Goal: Transaction & Acquisition: Purchase product/service

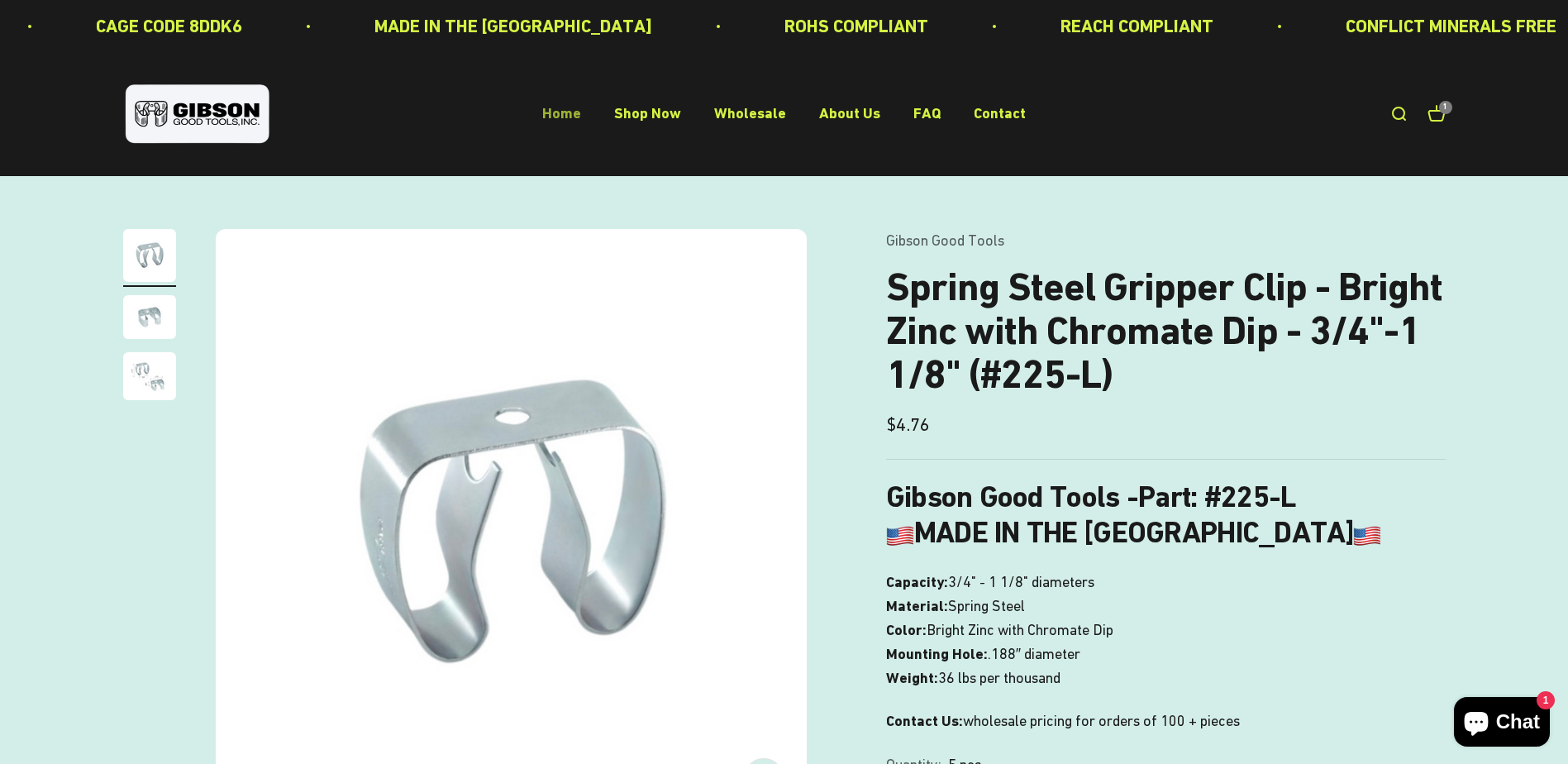
click at [577, 117] on link "Home" at bounding box center [562, 114] width 39 height 18
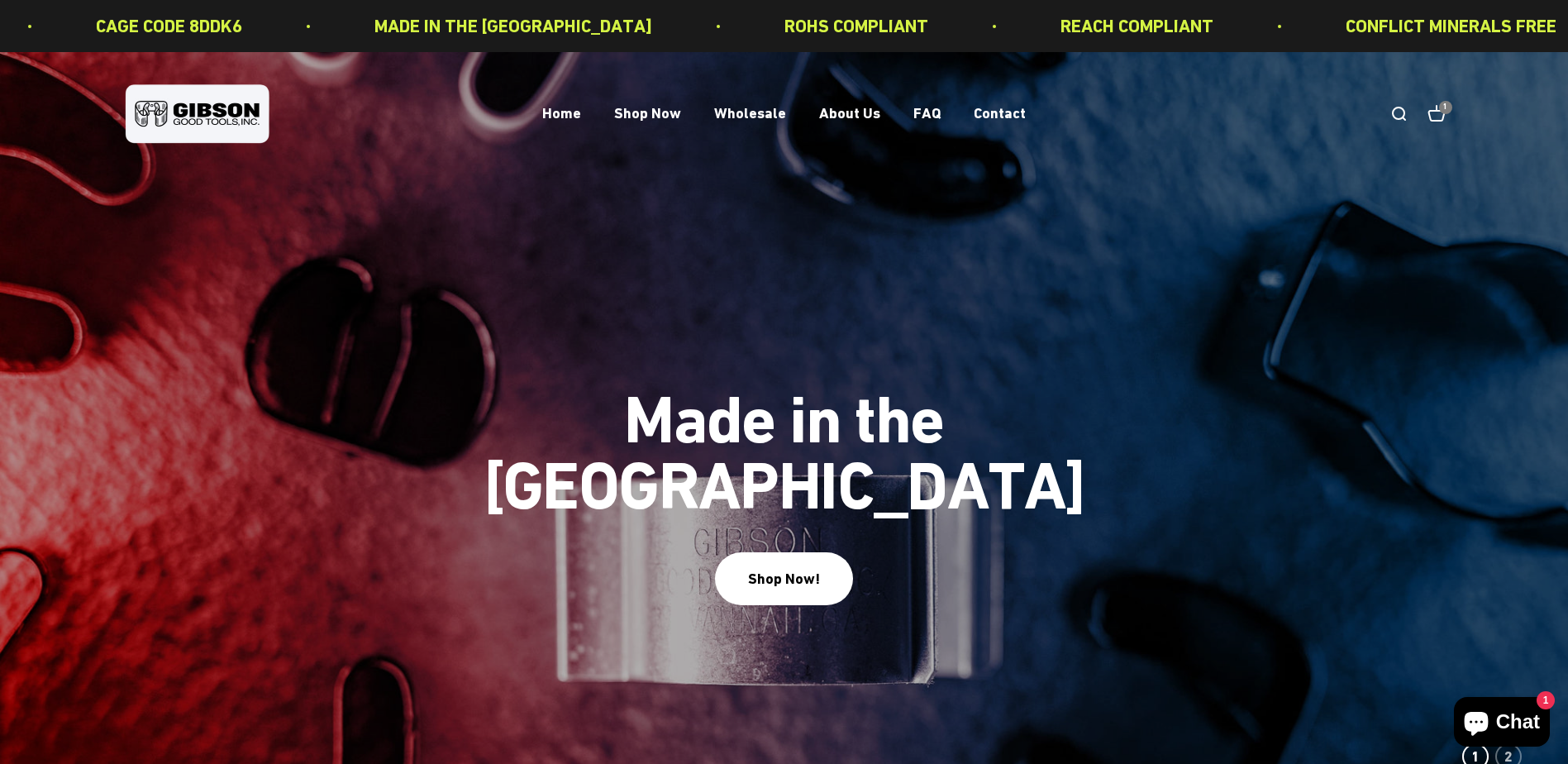
click at [1397, 113] on link "Open search" at bounding box center [1399, 114] width 19 height 19
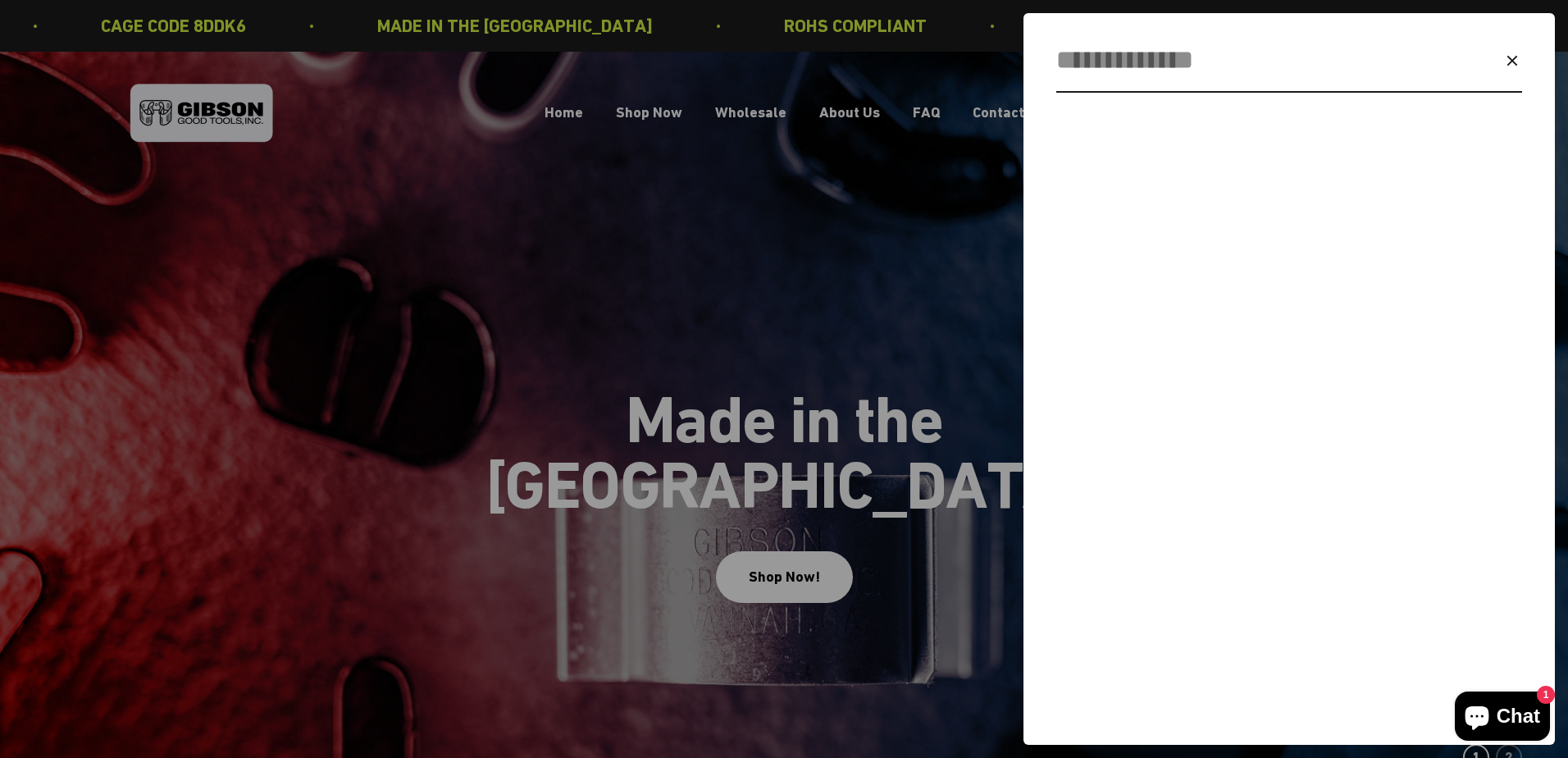
paste input "******"
type input "******"
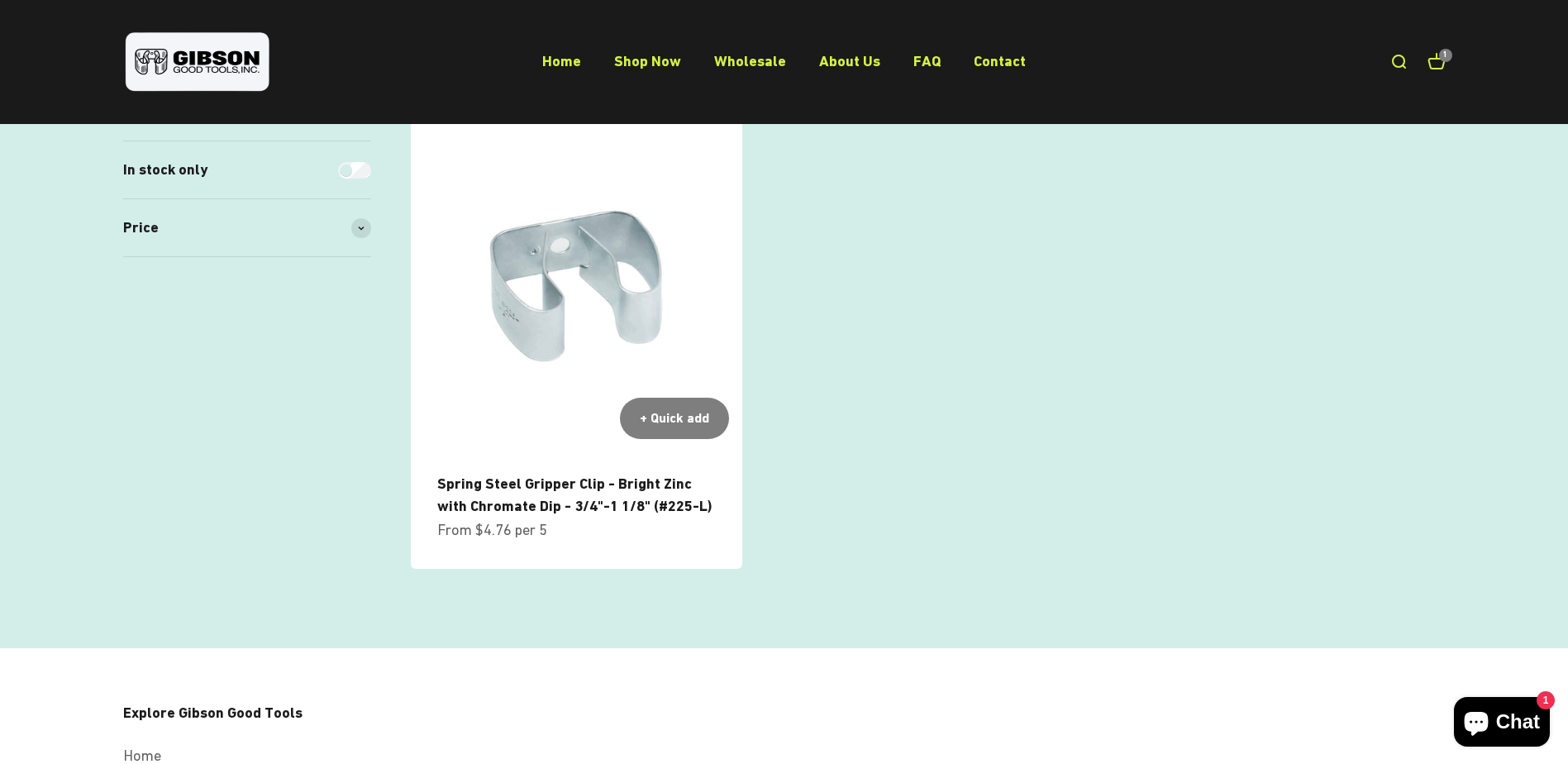
scroll to position [331, 0]
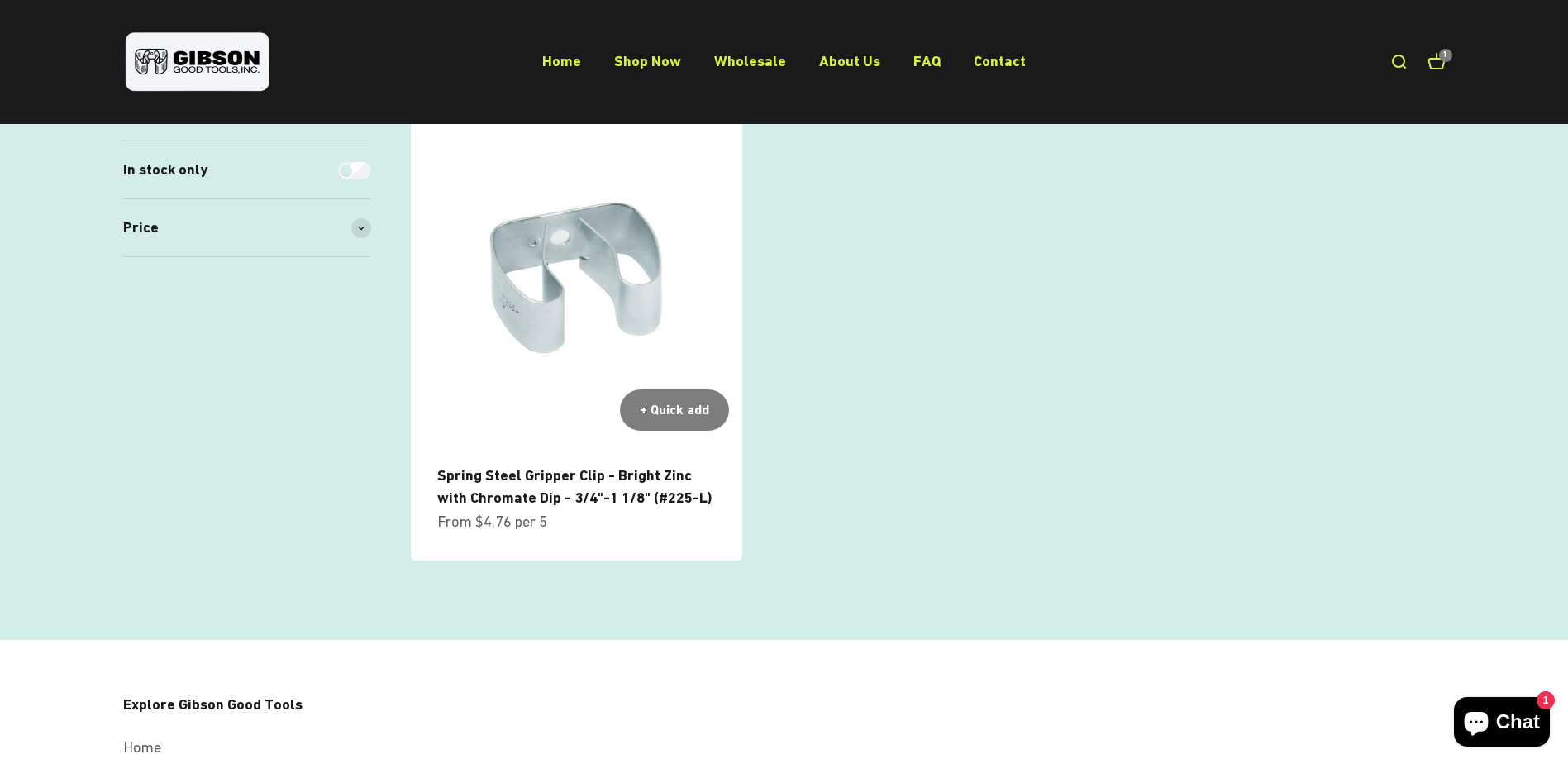
click at [556, 304] on img at bounding box center [577, 277] width 331 height 331
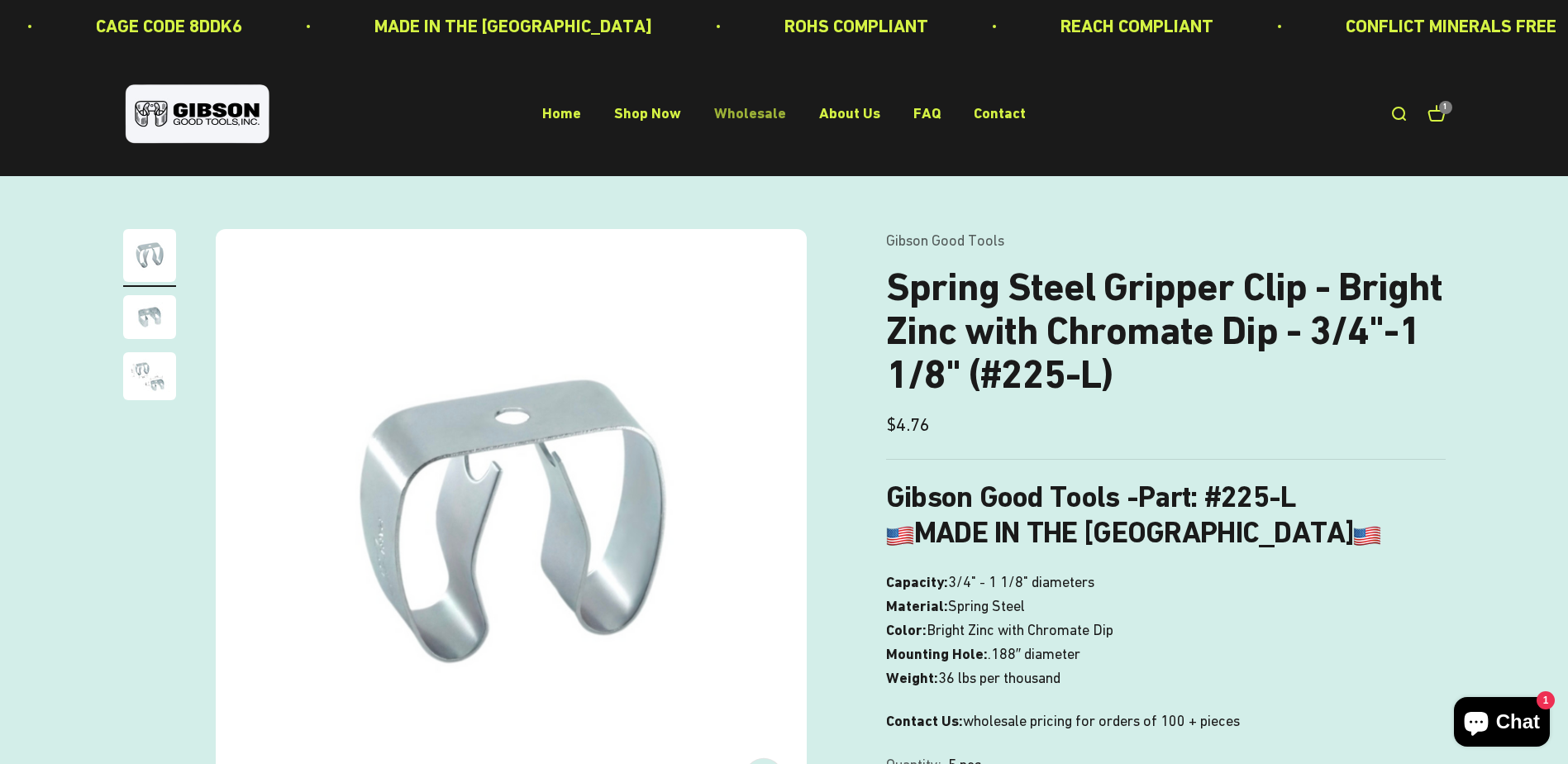
click at [745, 109] on link "Wholesale" at bounding box center [749, 114] width 71 height 18
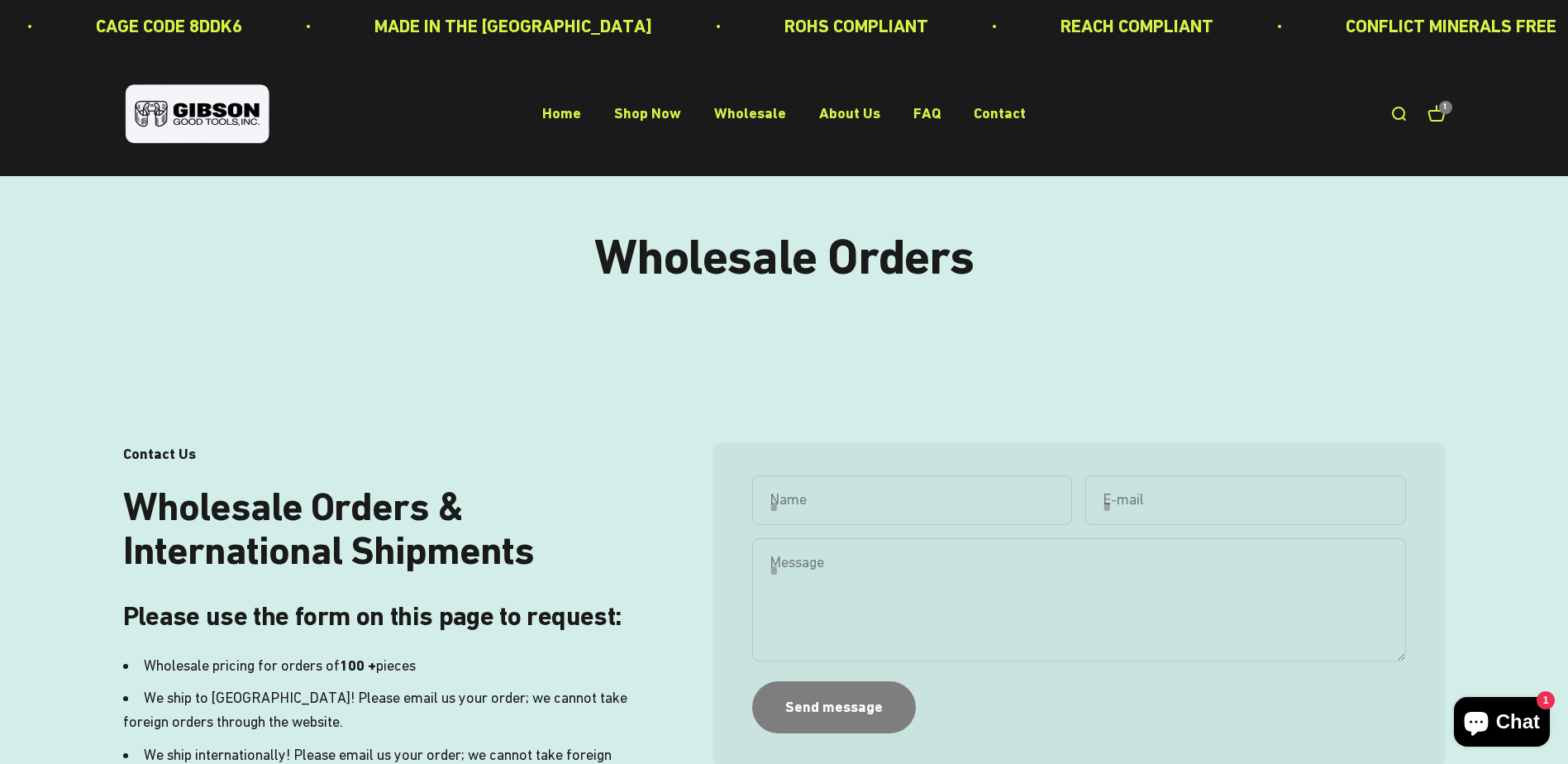
click at [1440, 116] on link "Open cart 1" at bounding box center [1437, 114] width 19 height 19
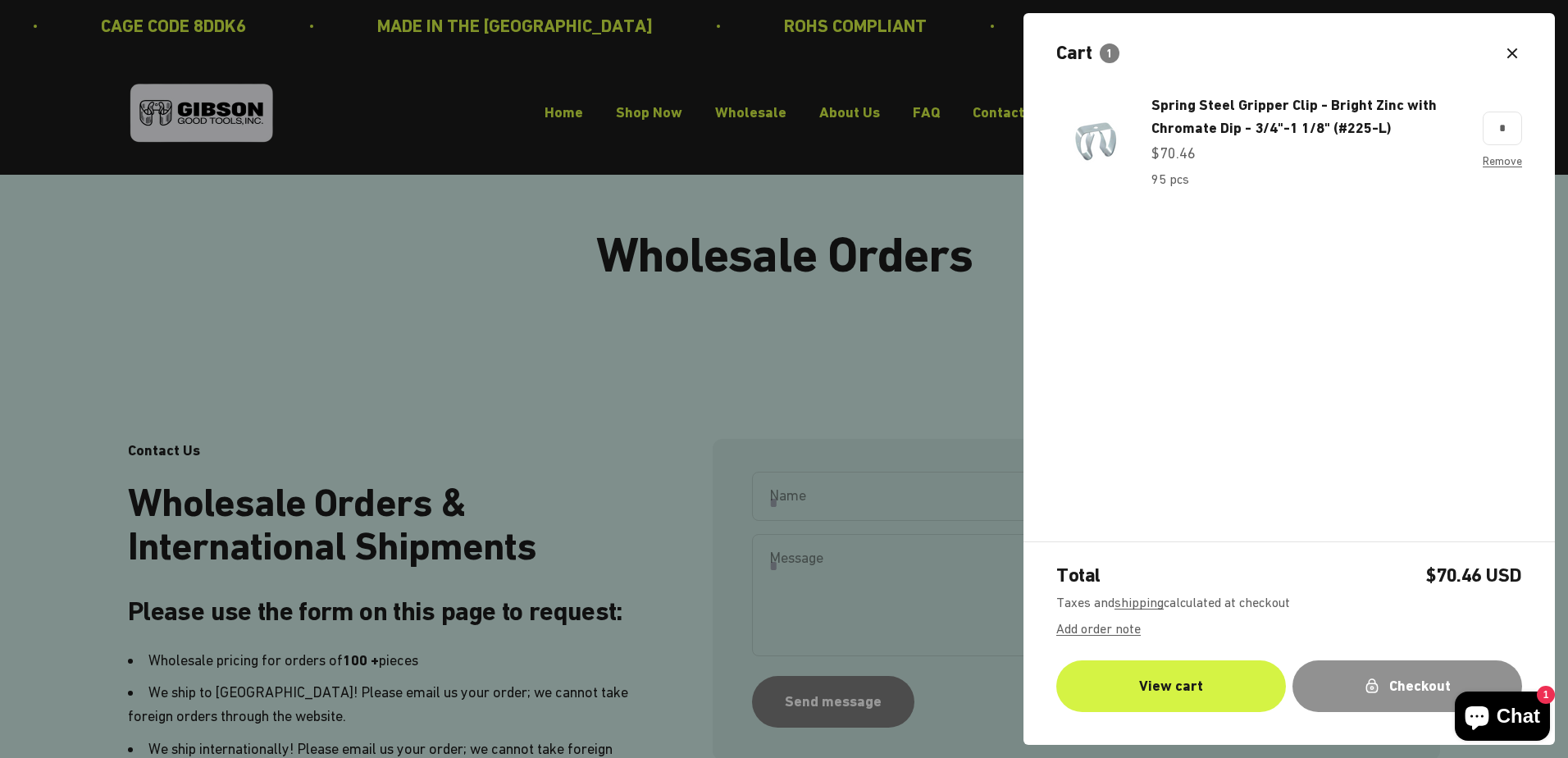
click at [1381, 694] on div "Checkout" at bounding box center [1407, 686] width 164 height 23
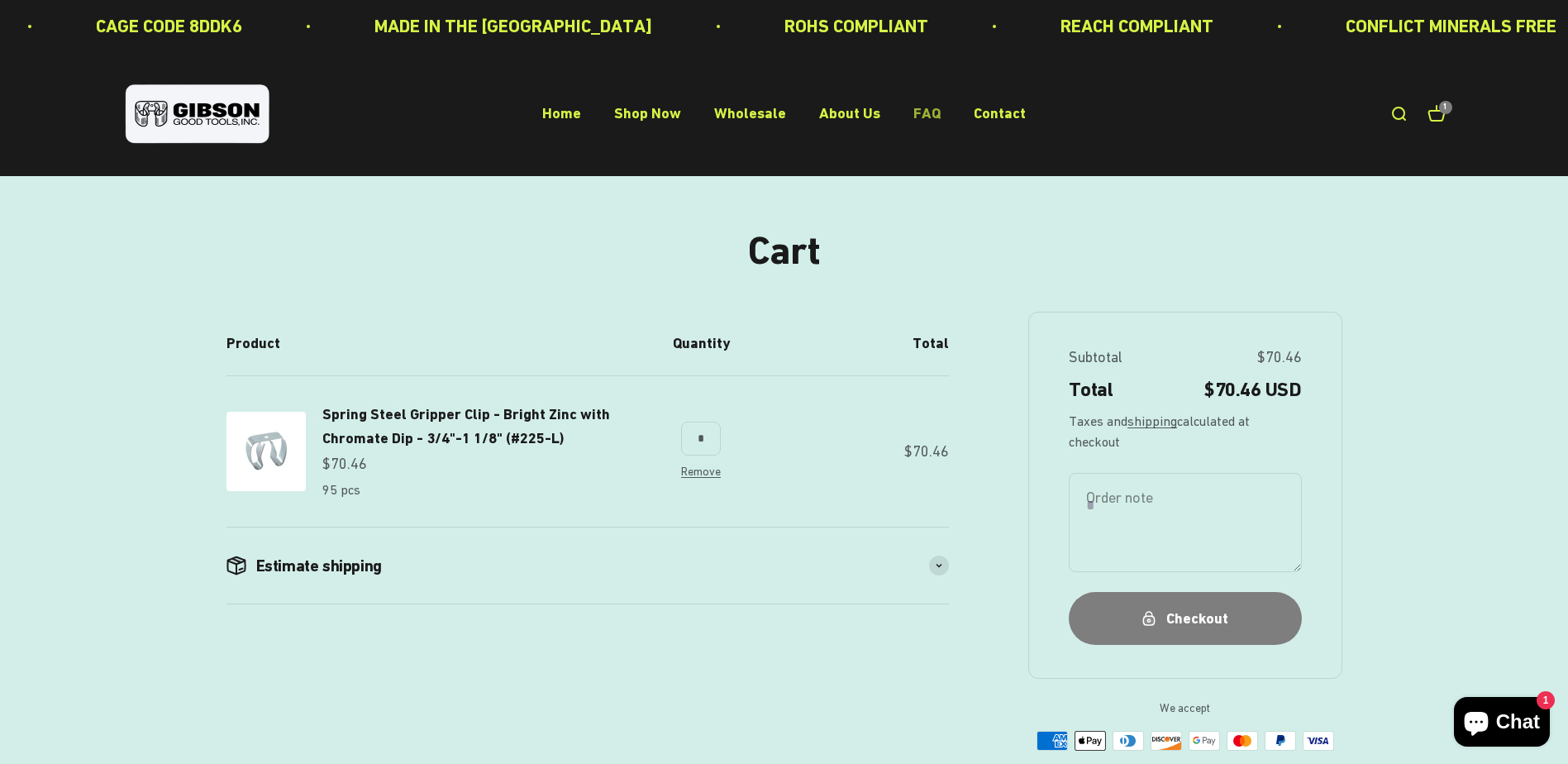
click at [930, 115] on link "FAQ" at bounding box center [927, 114] width 27 height 18
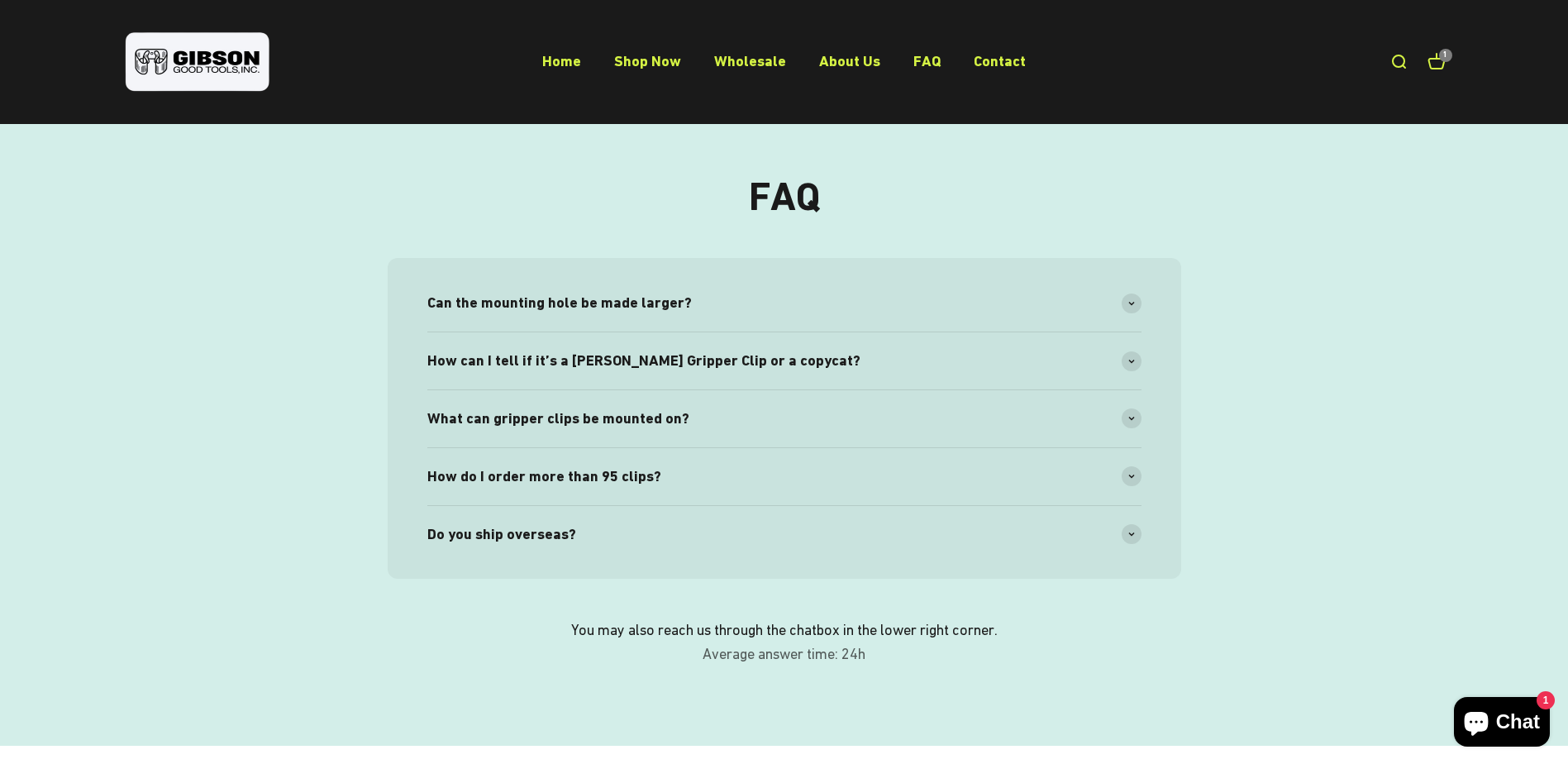
scroll to position [166, 0]
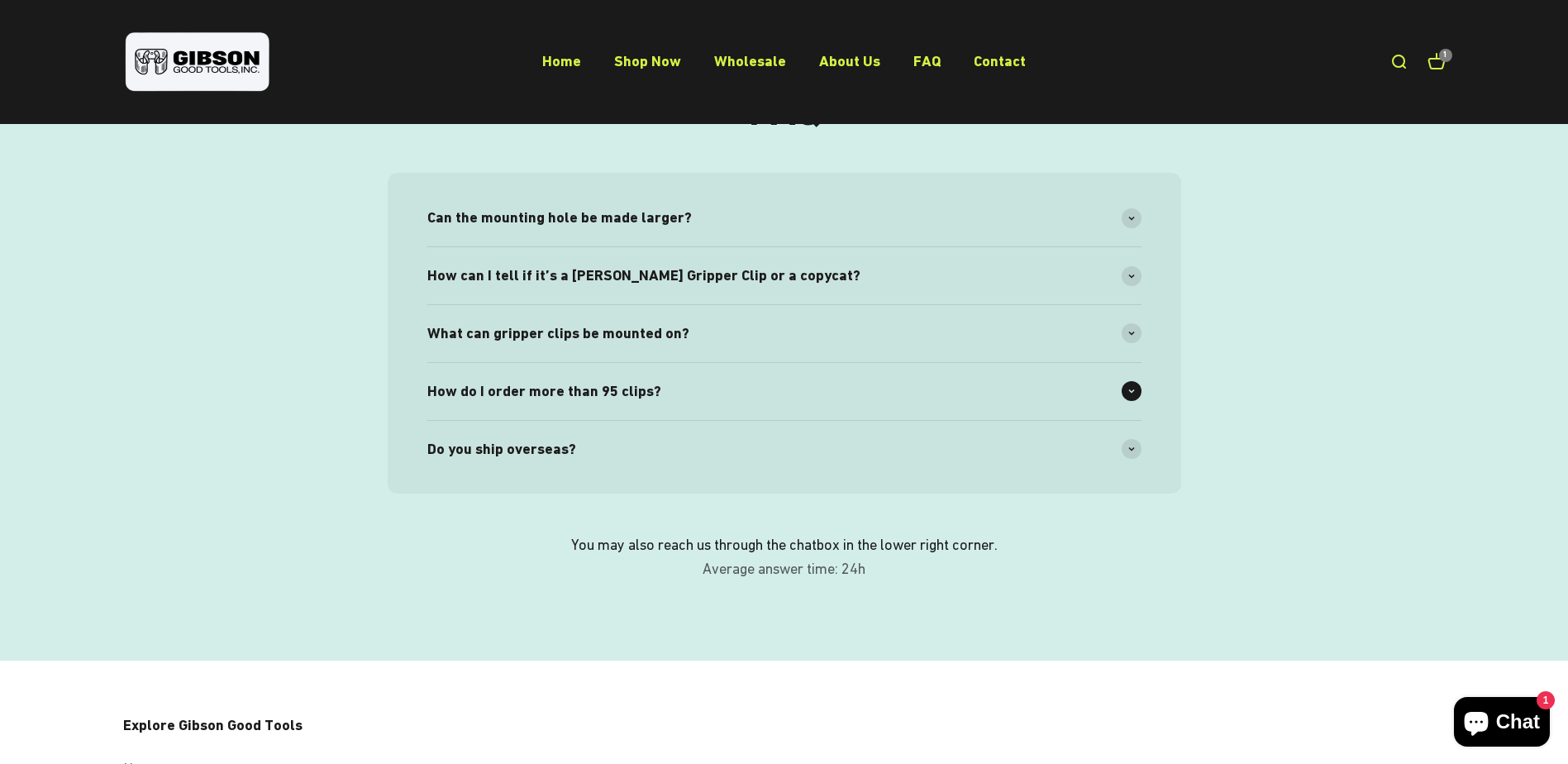
click at [494, 390] on span "How do I order more than 95 clips?" at bounding box center [544, 391] width 234 height 24
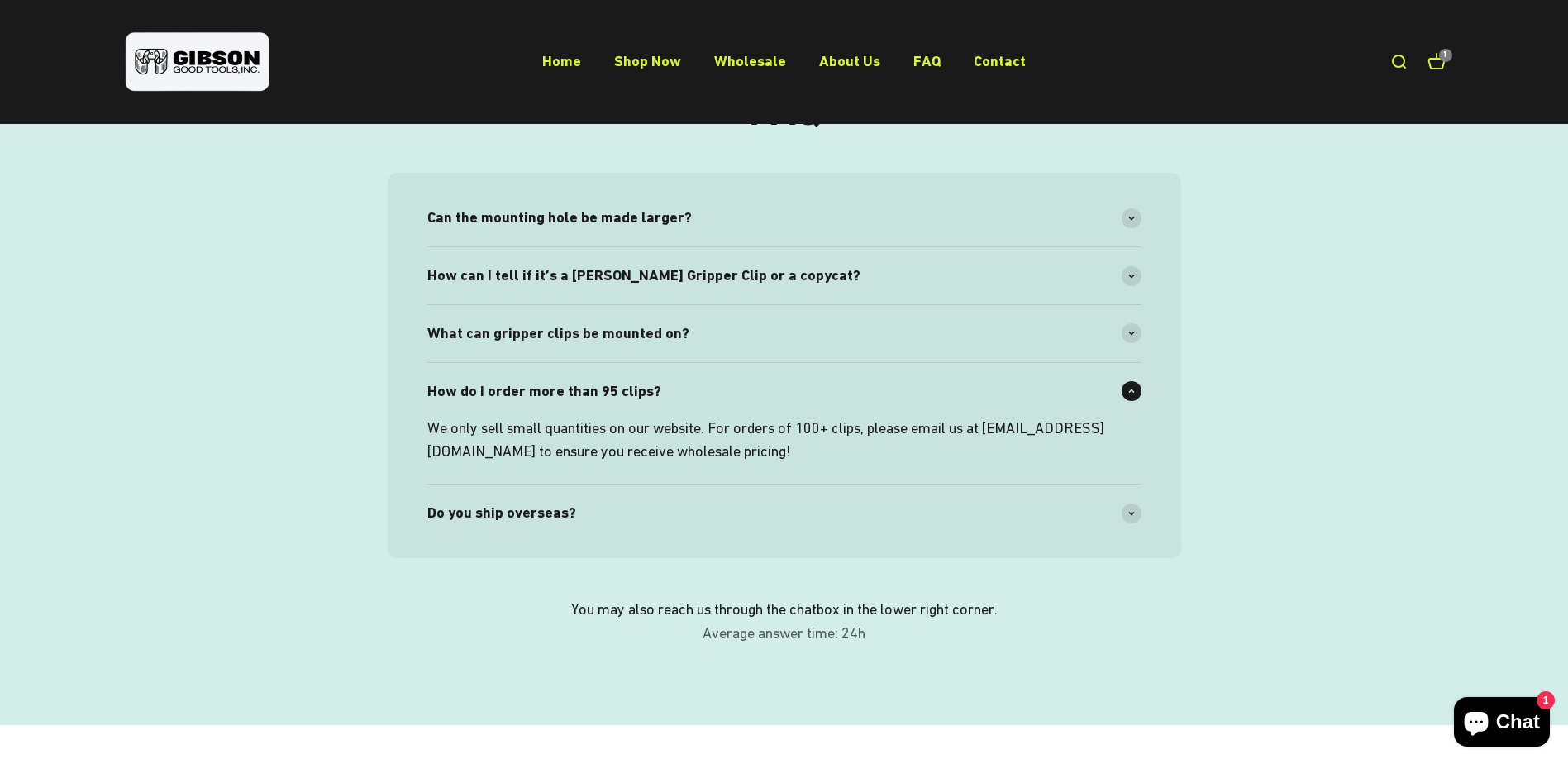
click at [494, 390] on span "How do I order more than 95 clips?" at bounding box center [544, 391] width 234 height 24
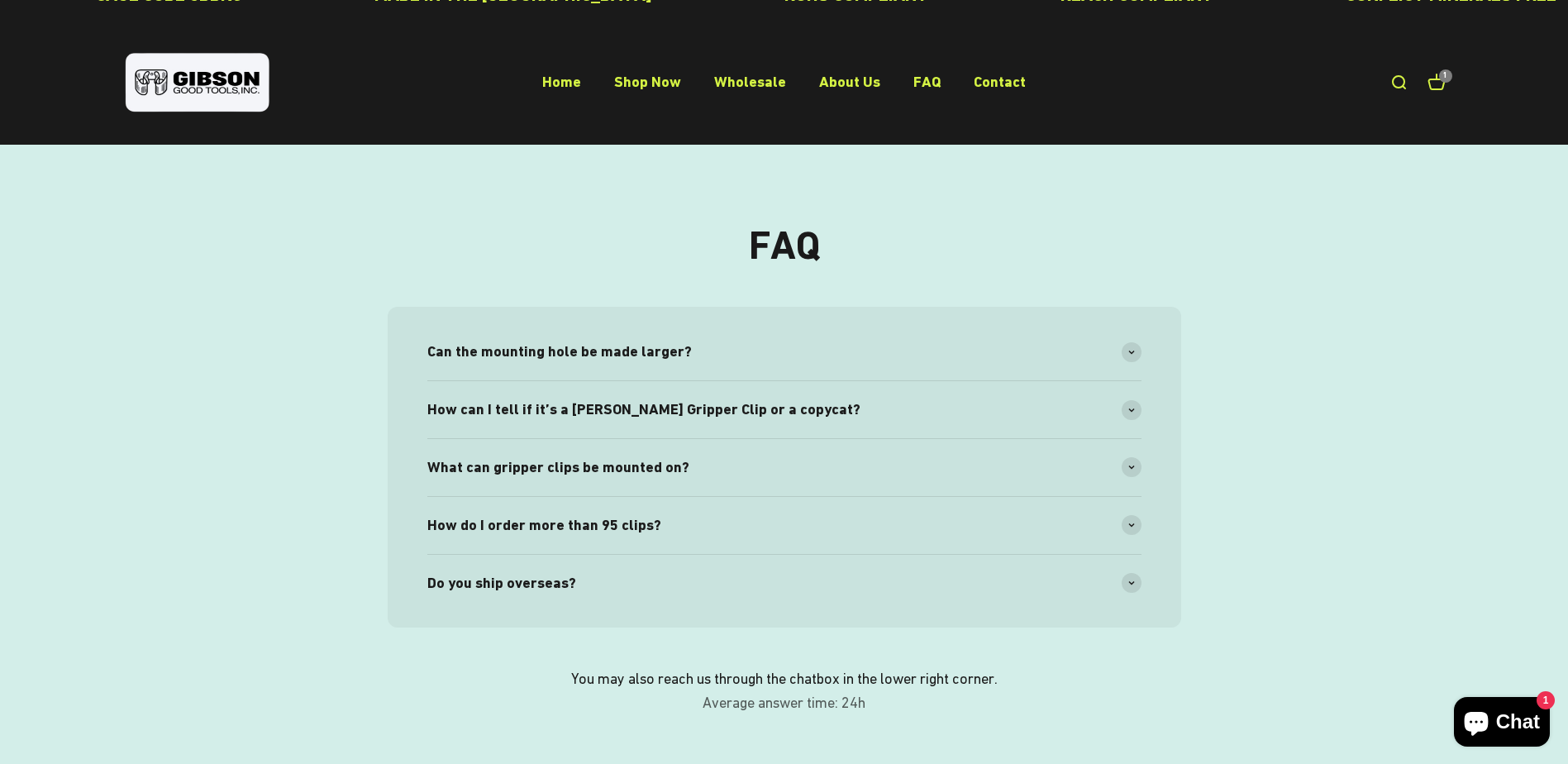
scroll to position [0, 0]
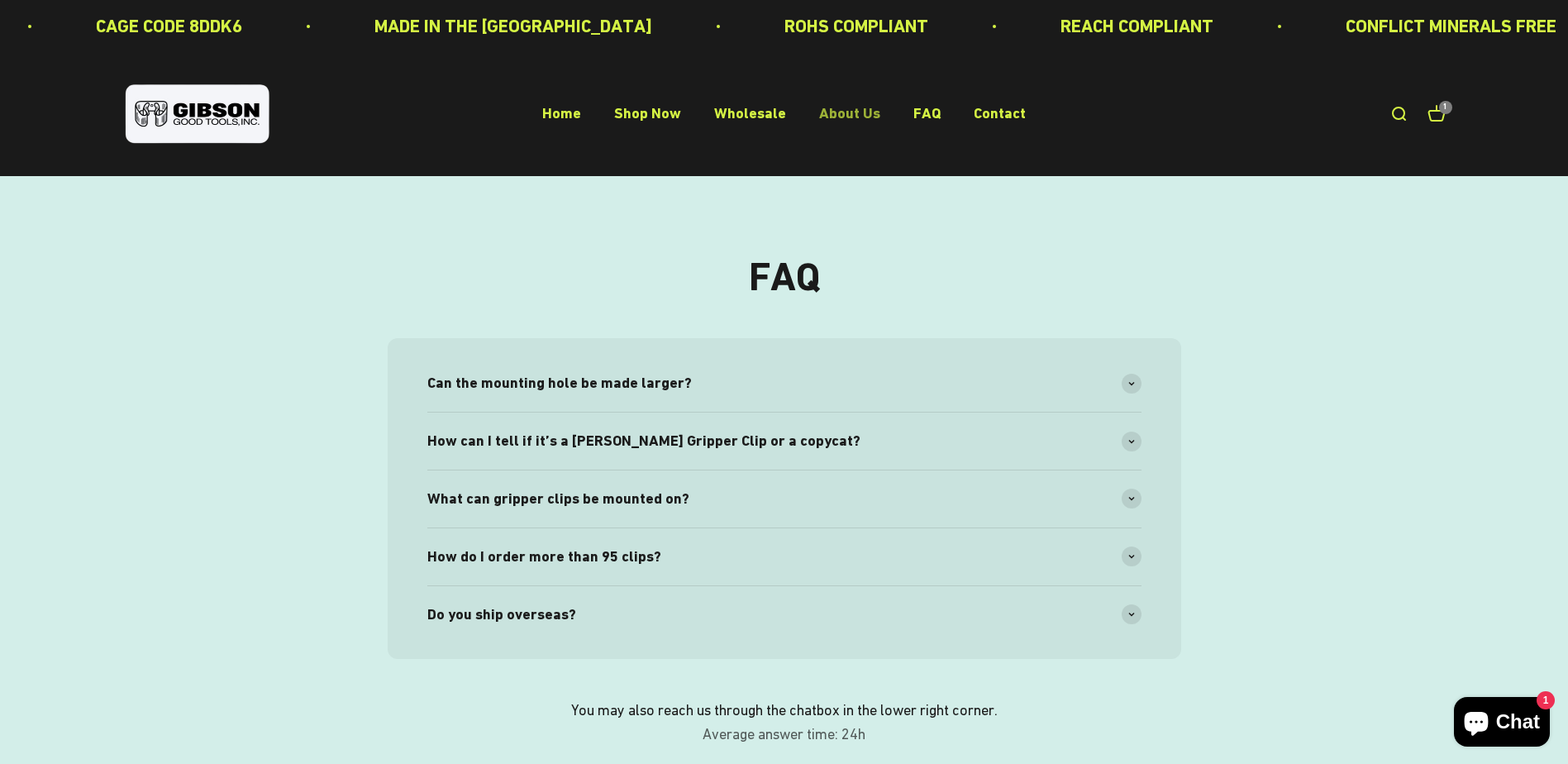
click at [839, 114] on link "About Us" at bounding box center [850, 114] width 61 height 18
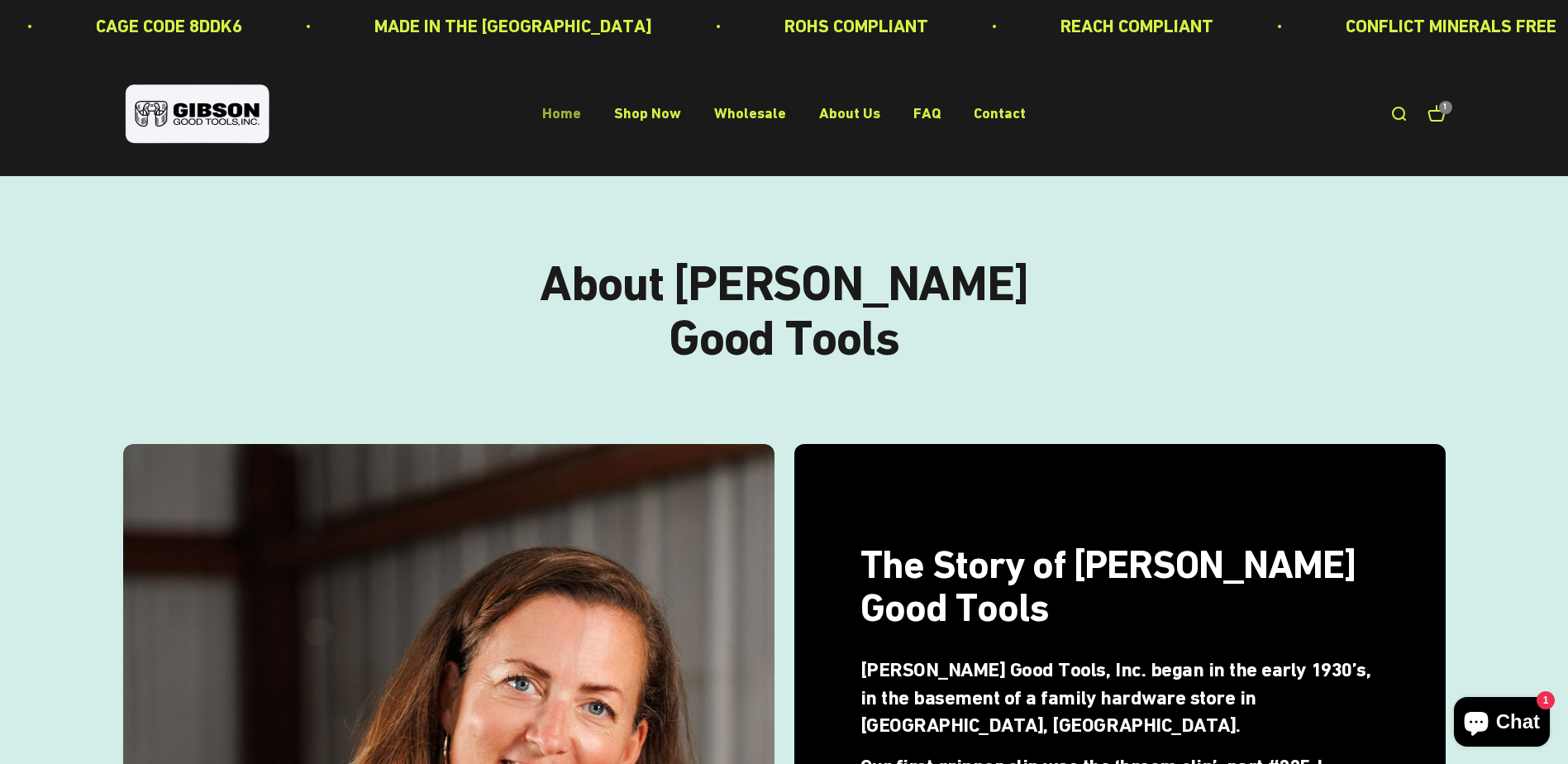
click at [572, 115] on link "Home" at bounding box center [562, 114] width 39 height 18
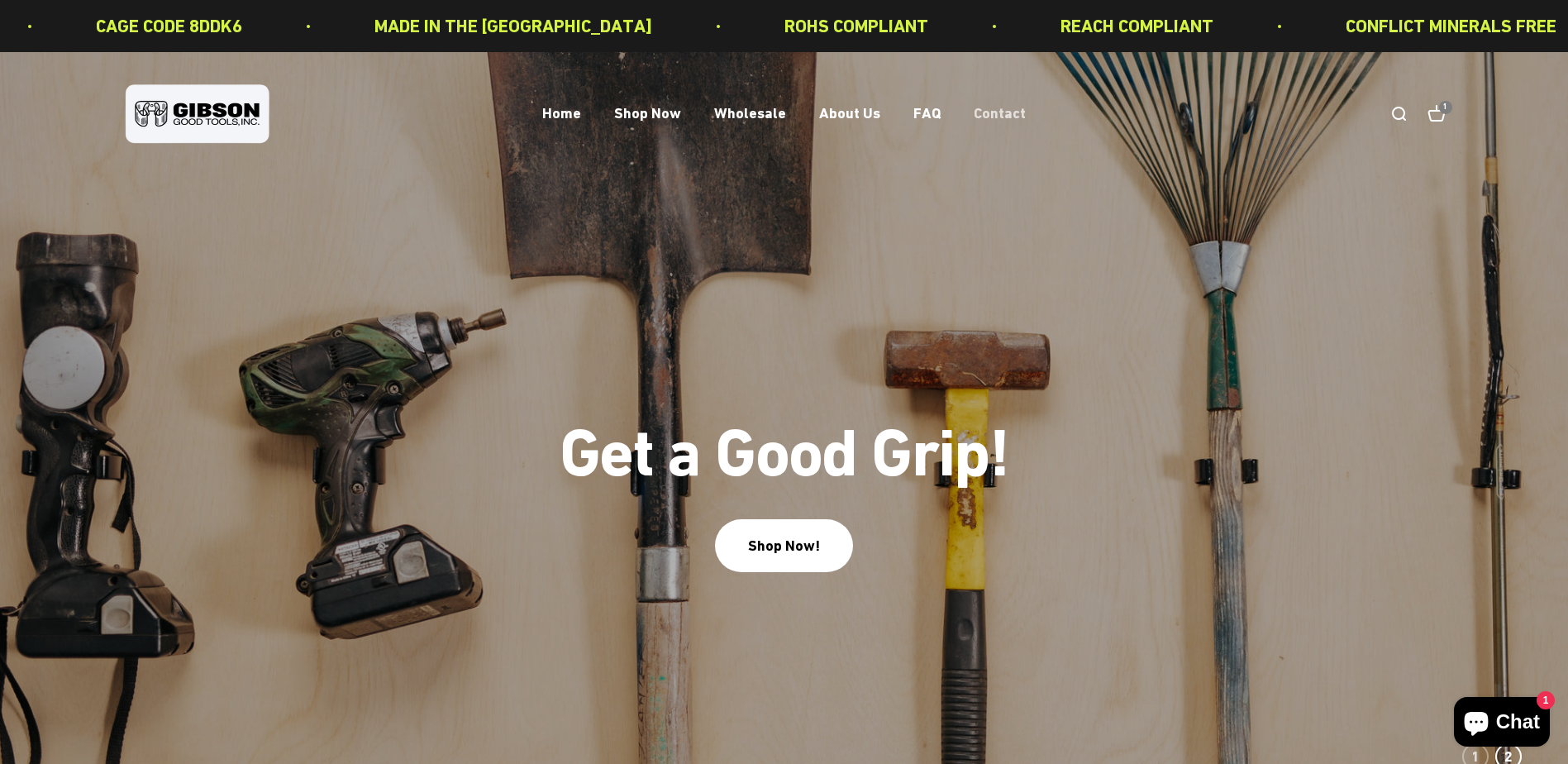
click at [976, 114] on link "Contact" at bounding box center [999, 114] width 52 height 18
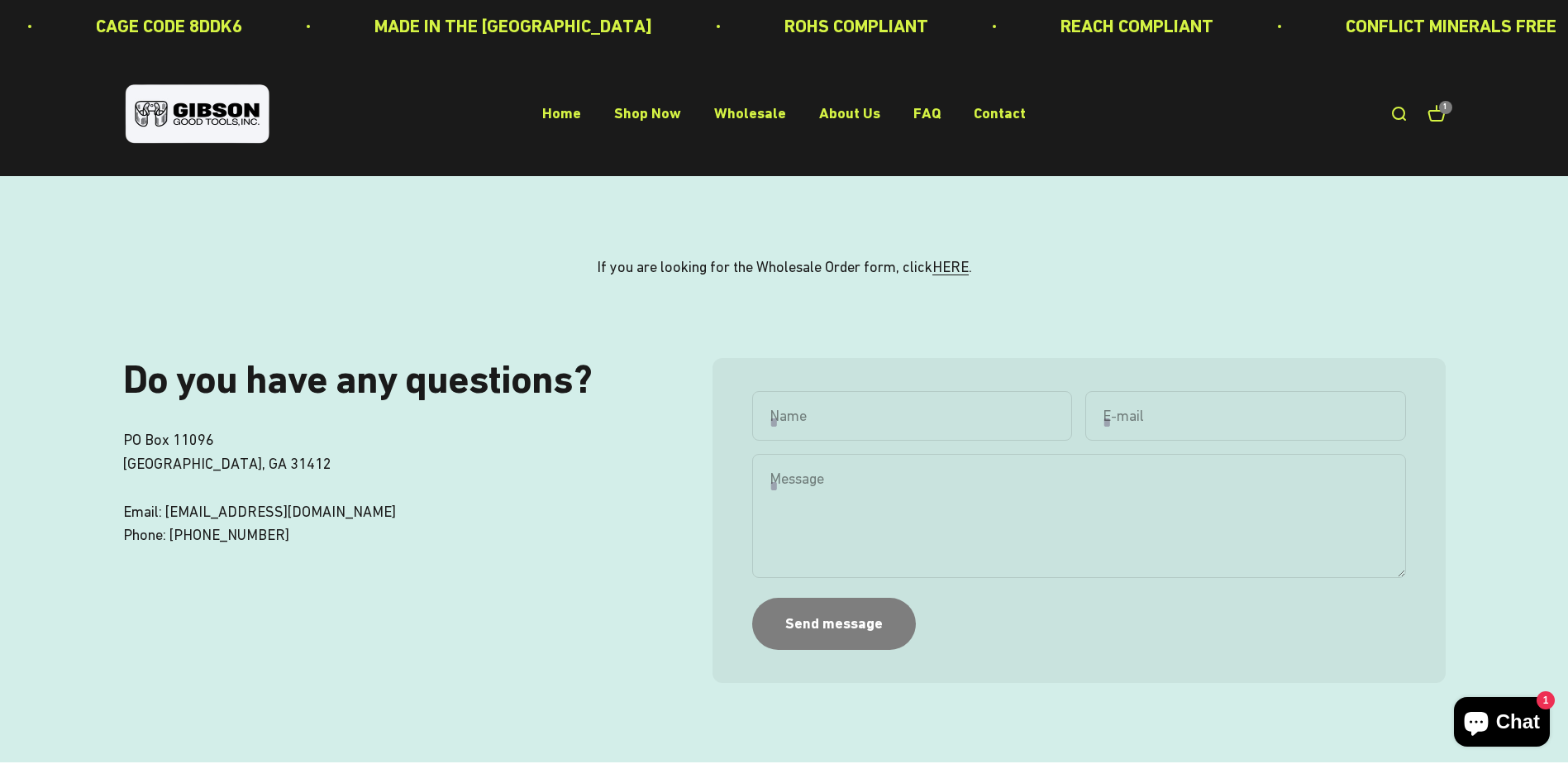
click at [732, 220] on div "If you are looking for the Wholesale Order form, click HERE ." at bounding box center [784, 267] width 1568 height 183
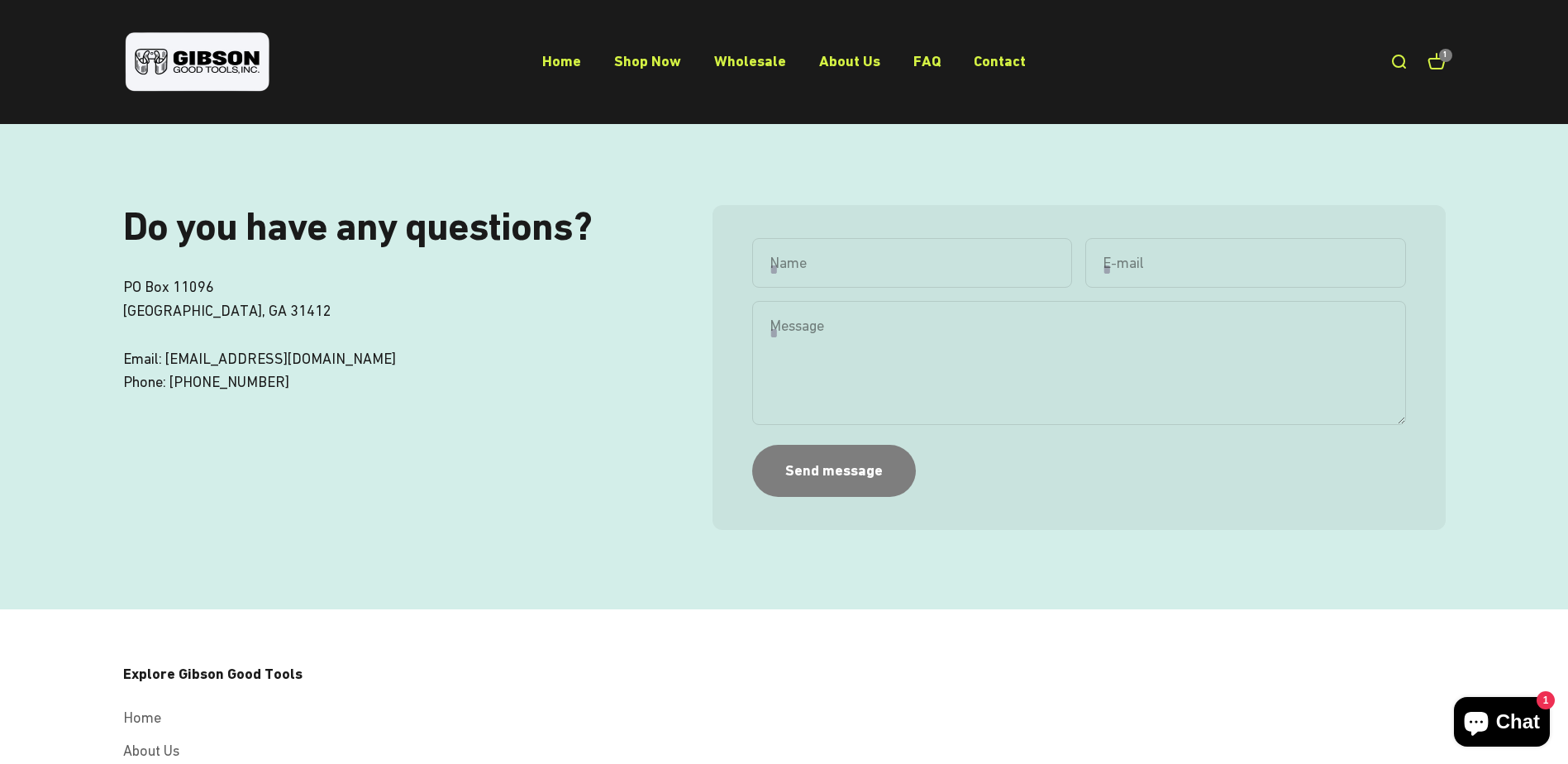
scroll to position [112, 0]
